Goal: Communication & Community: Connect with others

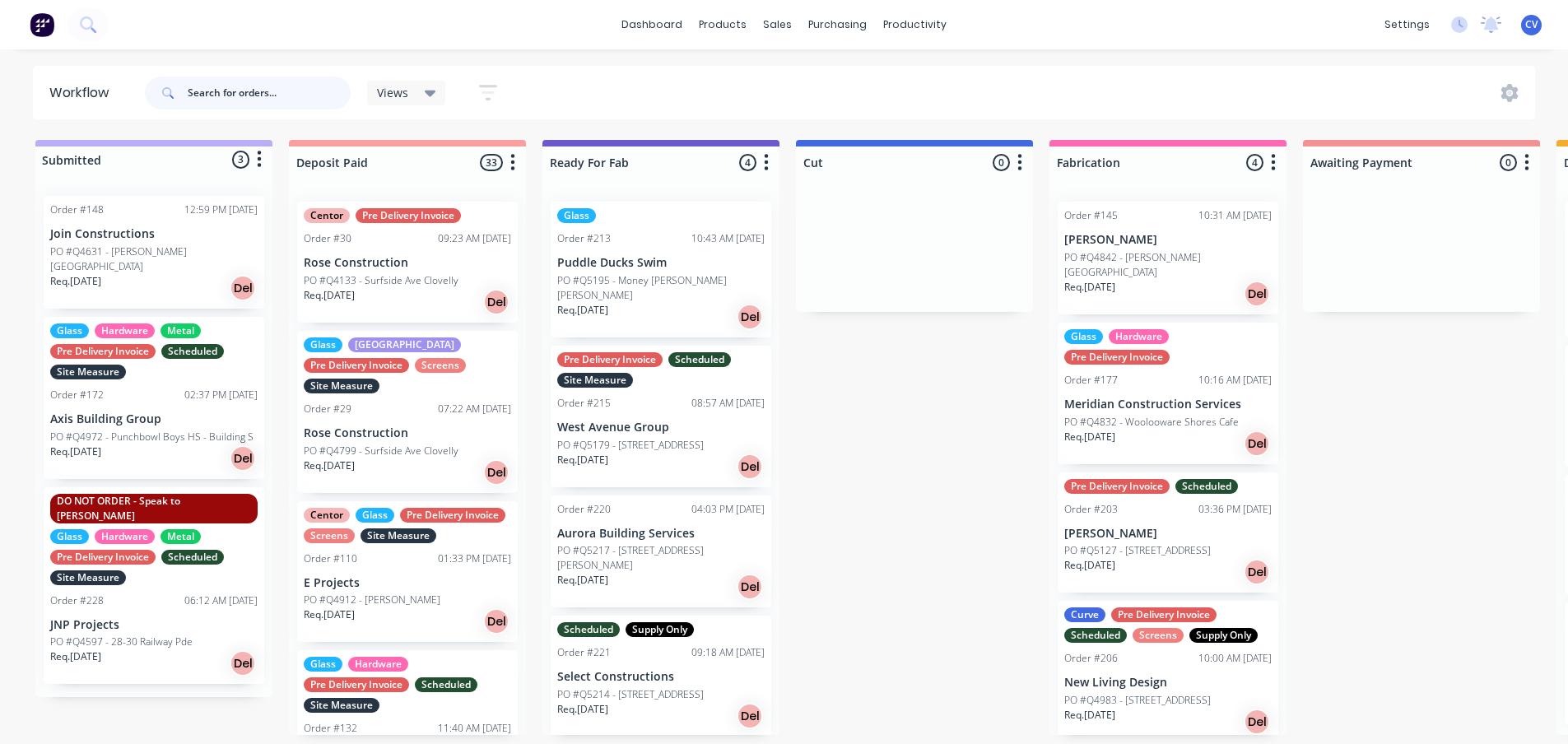
click at [223, 89] on input "text" at bounding box center [269, 92] width 163 height 33
type input "[PERSON_NAME]"
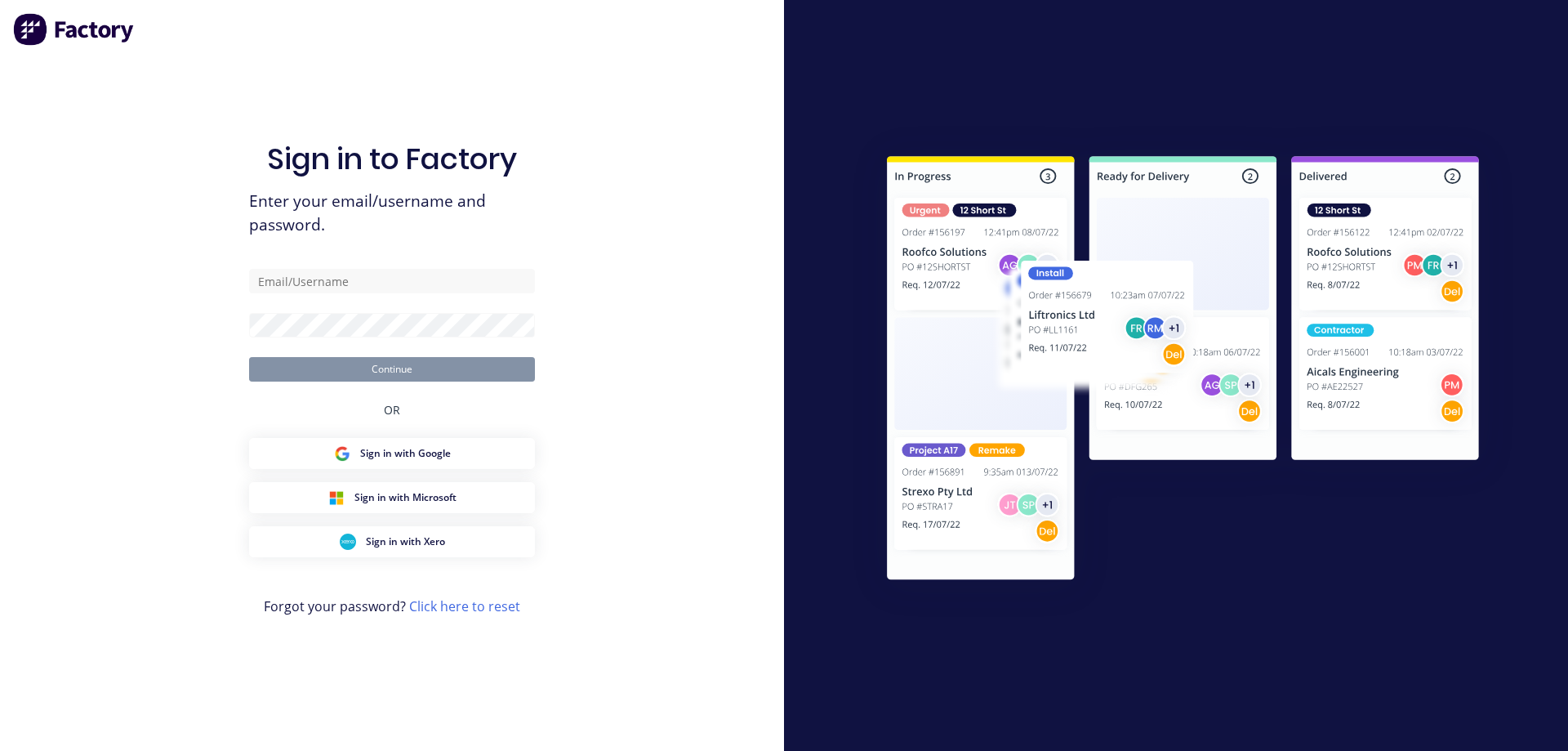
click at [379, 422] on div "Sign in to Factory Enter your email/username and password. Continue OR Sign in …" at bounding box center [392, 391] width 286 height 692
click at [378, 451] on span "Sign in with Google" at bounding box center [406, 453] width 91 height 15
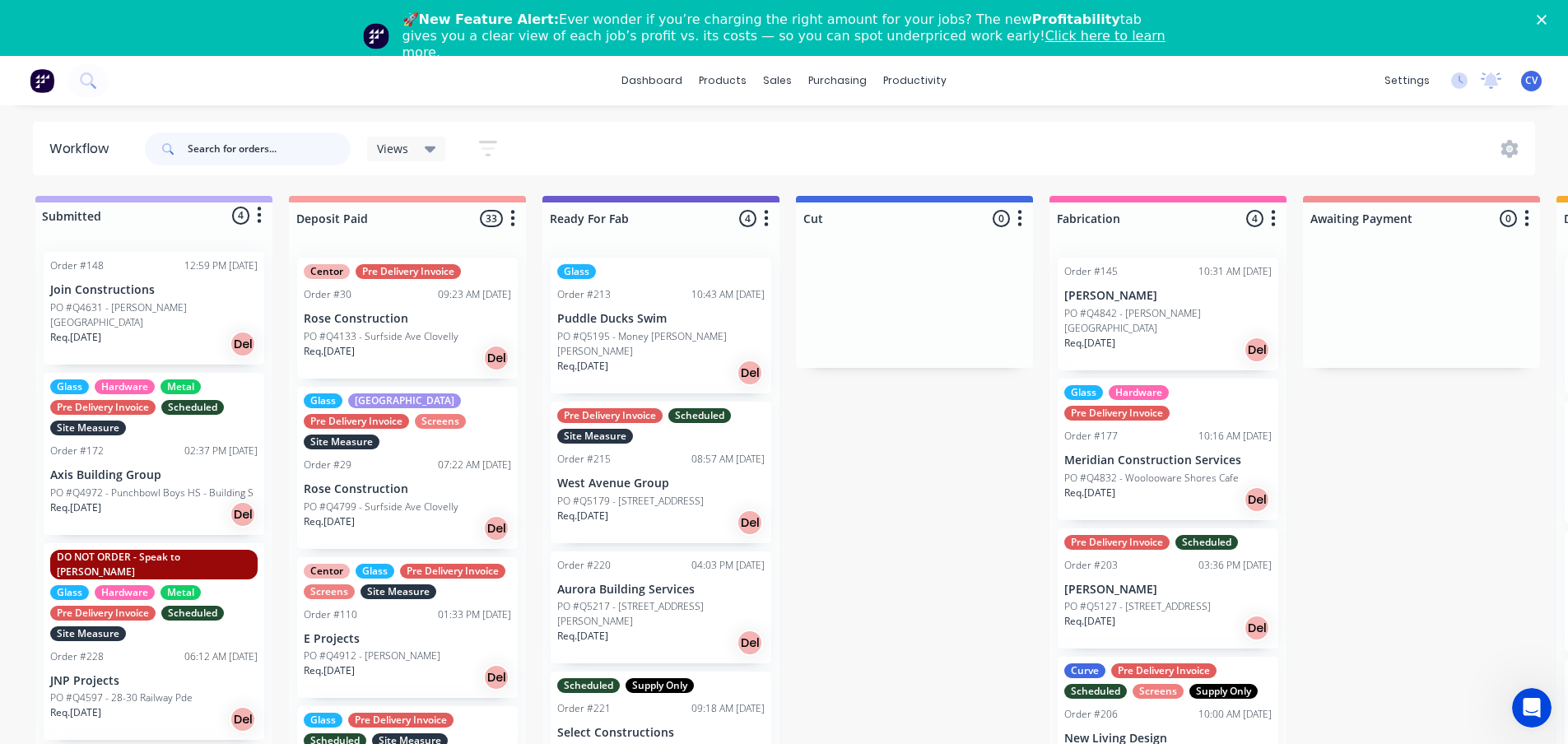
click at [221, 153] on input "text" at bounding box center [269, 148] width 163 height 33
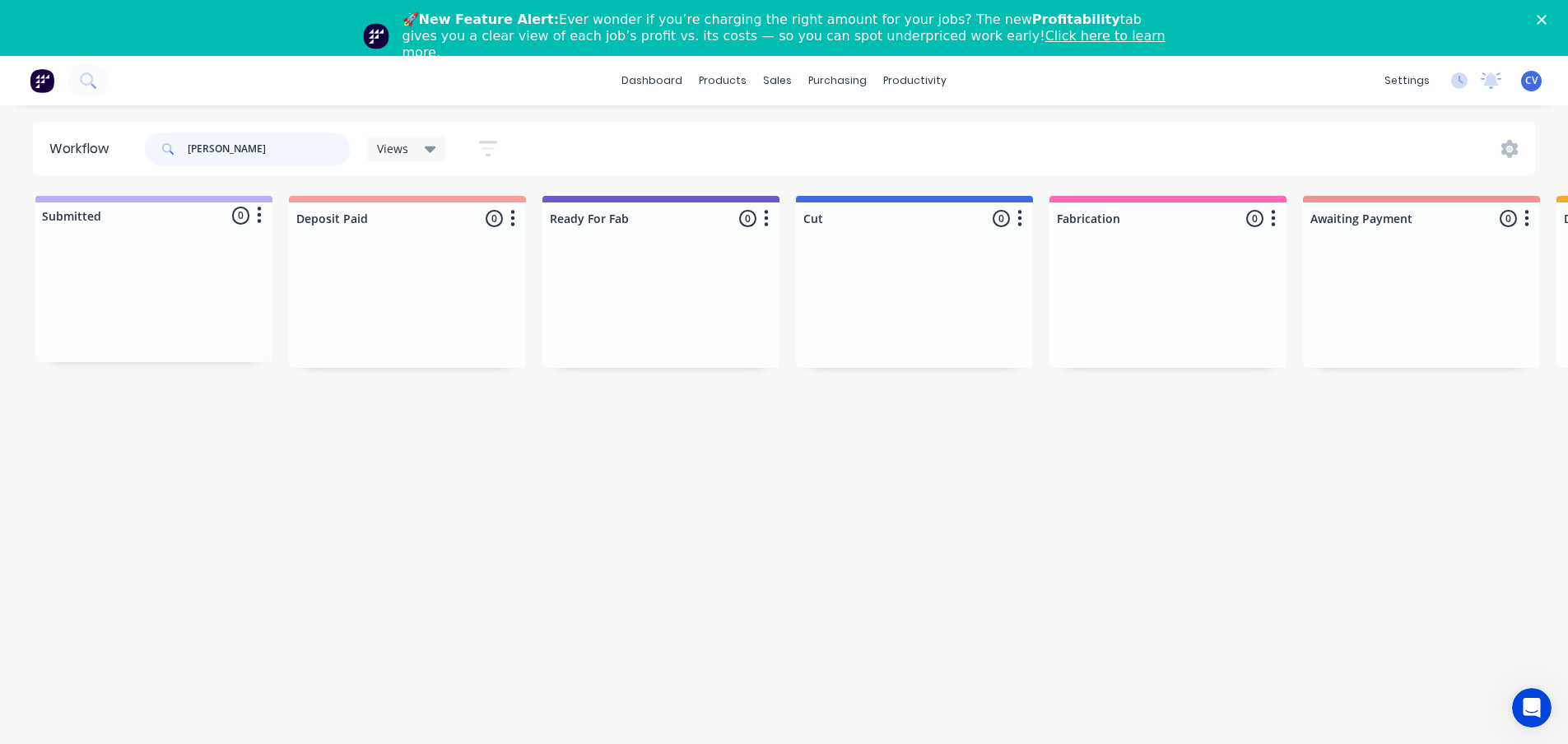
drag, startPoint x: 228, startPoint y: 149, endPoint x: 7, endPoint y: 104, distance: 225.5
click at [0, 108] on div "dashboard products sales purchasing productivity dashboard products Product Cat…" at bounding box center [784, 378] width 1568 height 646
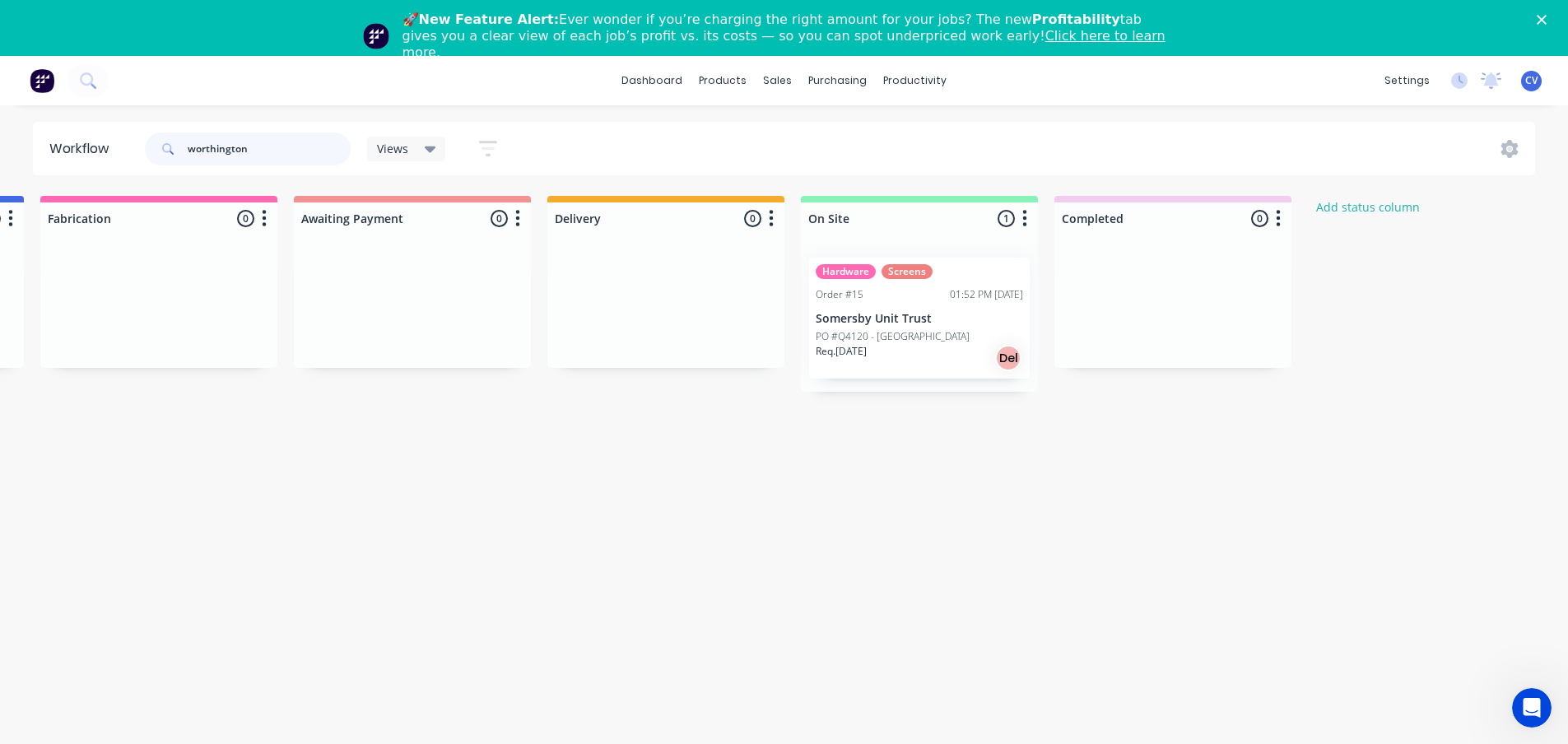
scroll to position [0, 1017]
type input "worthington"
click at [900, 344] on div "Req. [DATE] Del" at bounding box center [912, 358] width 208 height 28
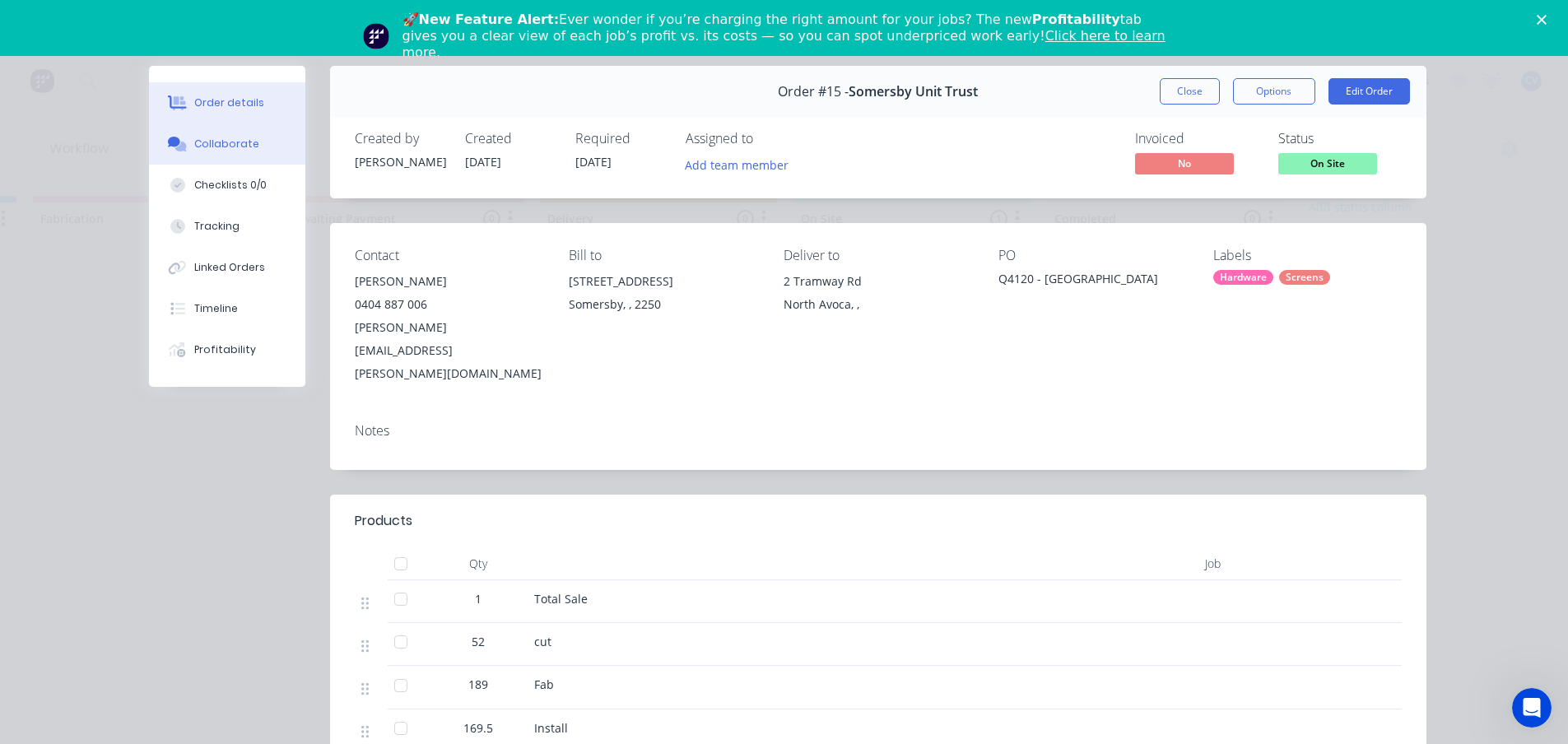
click at [223, 142] on div "Collaborate" at bounding box center [226, 144] width 65 height 15
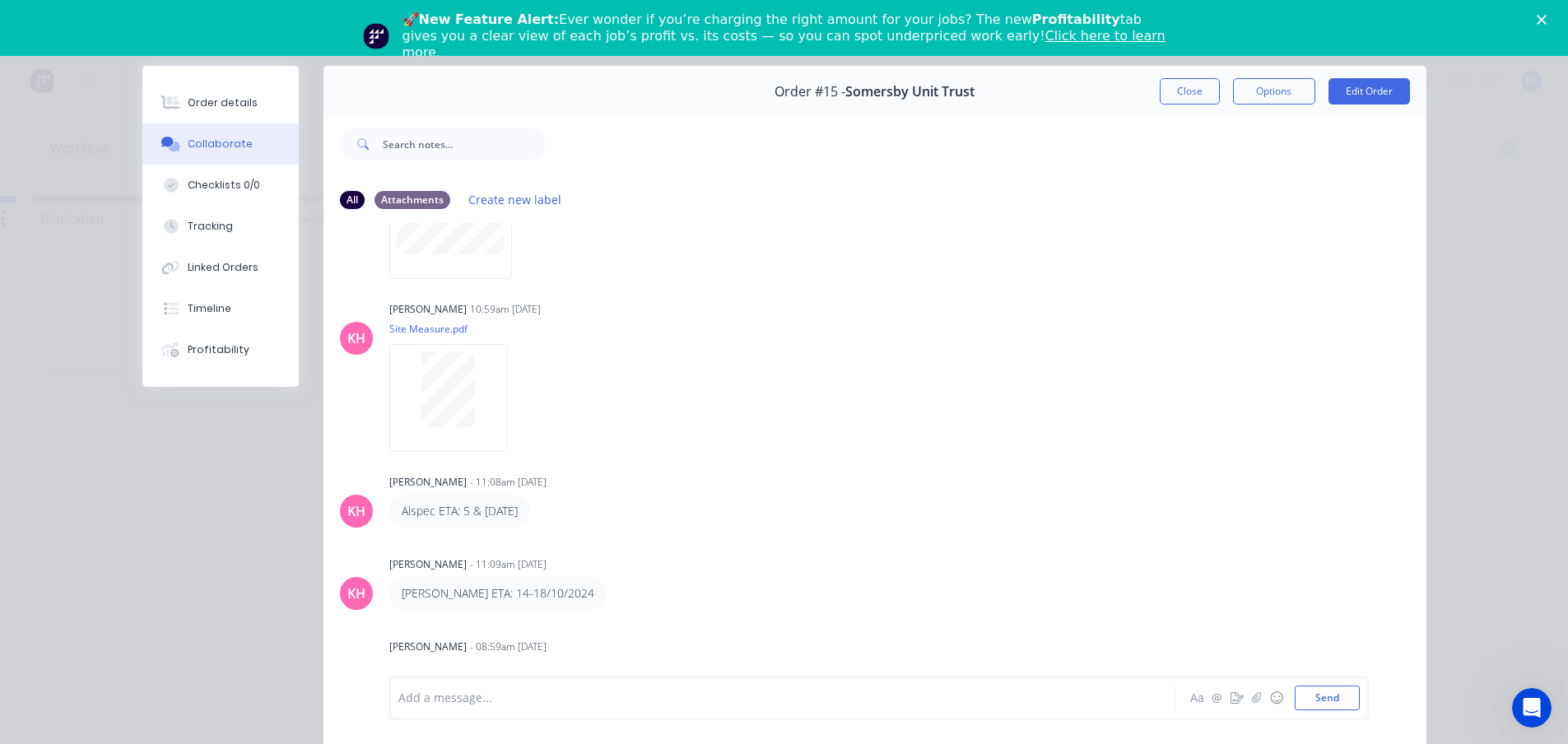
scroll to position [0, 0]
